Goal: Task Accomplishment & Management: Use online tool/utility

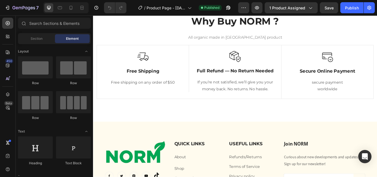
scroll to position [975, 0]
click at [144, 80] on p "Free Shipping" at bounding box center [151, 80] width 93 height 7
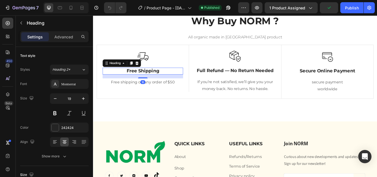
click at [142, 81] on p "Free Shipping" at bounding box center [151, 80] width 93 height 7
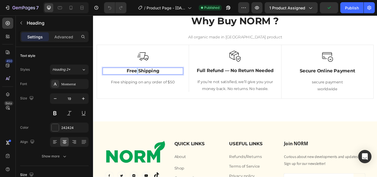
click at [142, 81] on p "Free Shipping" at bounding box center [151, 80] width 93 height 7
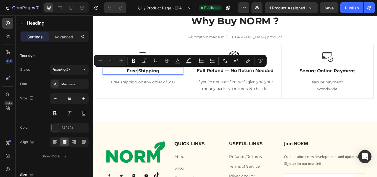
click at [142, 81] on p "Free Shipping" at bounding box center [151, 80] width 93 height 7
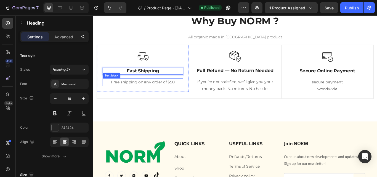
click at [122, 94] on p "Free shipping on any order of $50" at bounding box center [151, 93] width 93 height 8
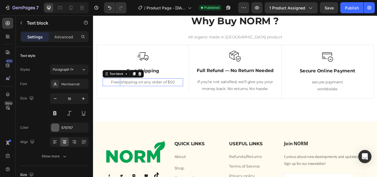
click at [122, 94] on p "Free shipping on any order of $50" at bounding box center [151, 93] width 93 height 8
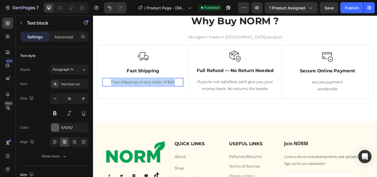
click at [122, 94] on p "Free shipping on any order of $50" at bounding box center [151, 93] width 93 height 8
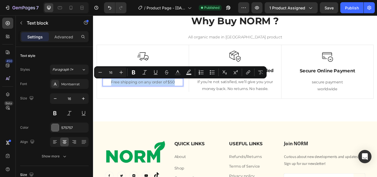
click at [123, 94] on p "Free shipping on any order of $50" at bounding box center [151, 93] width 93 height 8
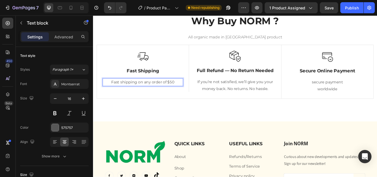
click at [146, 94] on p "Fast shipping on any order of $50" at bounding box center [151, 93] width 93 height 8
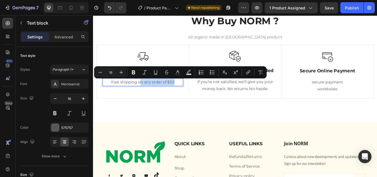
drag, startPoint x: 146, startPoint y: 94, endPoint x: 187, endPoint y: 95, distance: 41.2
click at [187, 95] on p "Fast shipping on any order of $50" at bounding box center [151, 93] width 93 height 8
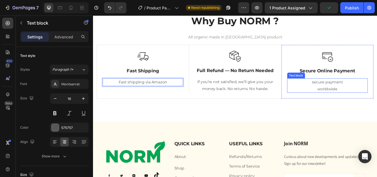
click at [348, 93] on p "secure payment worldwide" at bounding box center [366, 97] width 93 height 16
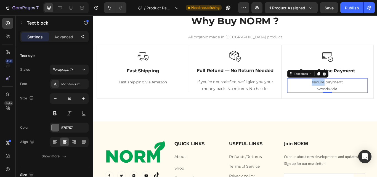
click at [348, 94] on p "secure payment worldwide" at bounding box center [366, 97] width 93 height 16
click at [354, 101] on p "Secure payment worldwide" at bounding box center [366, 97] width 93 height 16
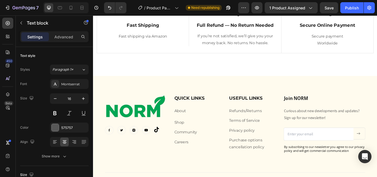
scroll to position [807, 0]
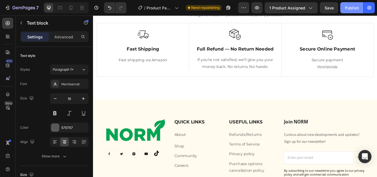
click at [347, 8] on div "Publish" at bounding box center [352, 8] width 14 height 6
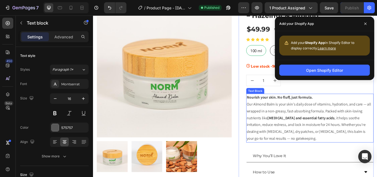
scroll to position [0, 0]
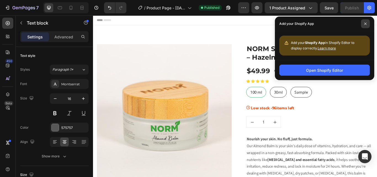
click at [367, 22] on span at bounding box center [365, 23] width 9 height 9
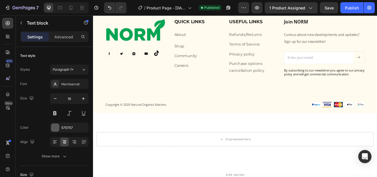
scroll to position [1170, 0]
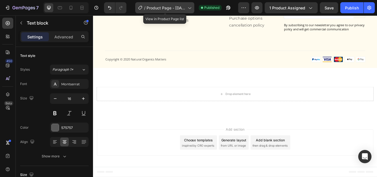
click at [186, 7] on div "/ Product Page - [DATE] 16:23:34" at bounding box center [164, 7] width 59 height 11
